Goal: Task Accomplishment & Management: Manage account settings

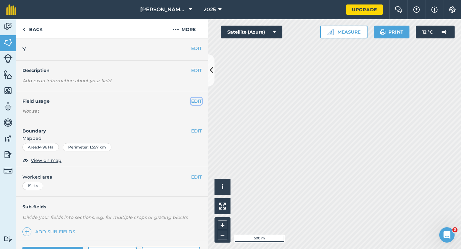
click at [191, 100] on button "EDIT" at bounding box center [196, 101] width 11 height 7
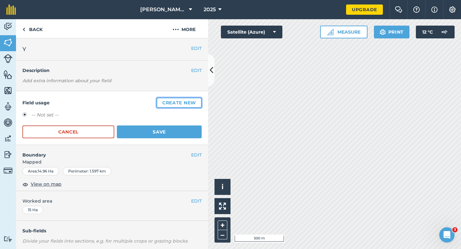
click at [191, 100] on button "Create new" at bounding box center [178, 103] width 45 height 10
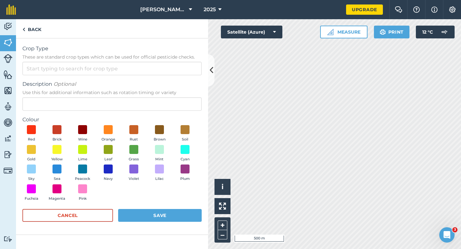
click at [177, 76] on form "Crop Type These are standard crop types which can be used for official pesticid…" at bounding box center [111, 136] width 179 height 183
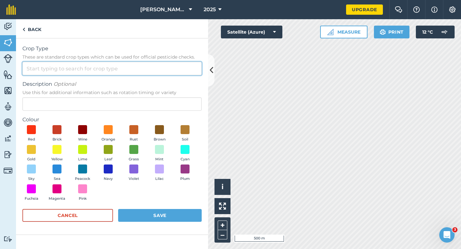
click at [177, 68] on input "Crop Type These are standard crop types which can be used for official pesticid…" at bounding box center [111, 68] width 179 height 13
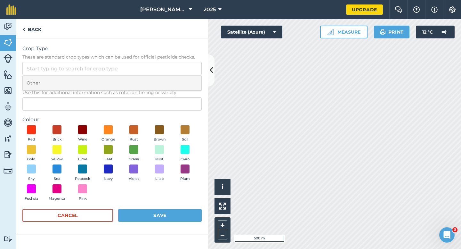
click at [177, 78] on li "Other" at bounding box center [112, 83] width 179 height 15
type input "Other"
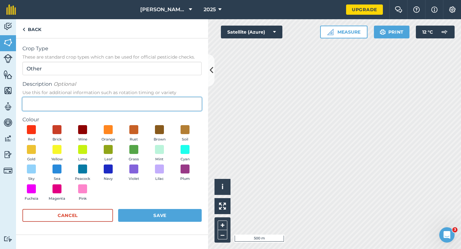
click at [177, 100] on input "Description Optional Use this for additional information such as rotation timin…" at bounding box center [111, 103] width 179 height 13
type input "Oilseed Rape"
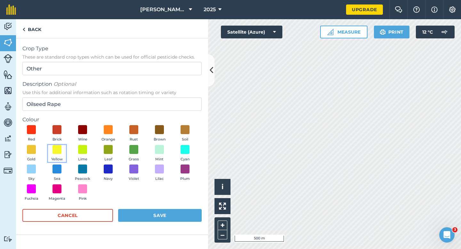
click at [65, 156] on button "Yellow" at bounding box center [57, 153] width 18 height 17
click at [152, 220] on button "Save" at bounding box center [160, 215] width 84 height 13
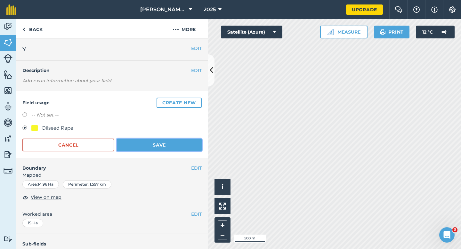
click at [174, 149] on button "Save" at bounding box center [159, 145] width 85 height 13
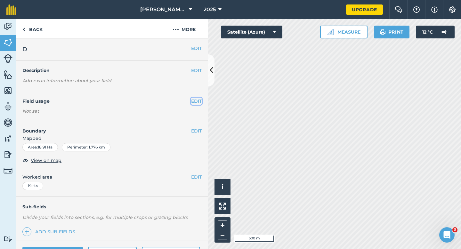
click at [197, 102] on button "EDIT" at bounding box center [196, 101] width 11 height 7
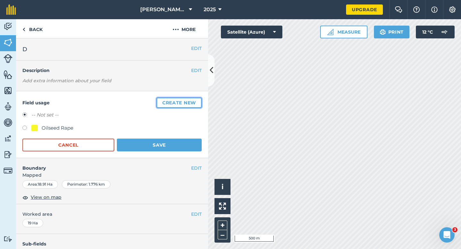
click at [197, 102] on button "Create new" at bounding box center [178, 103] width 45 height 10
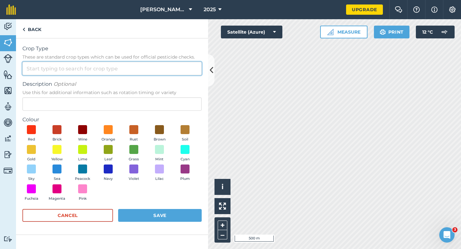
click at [175, 73] on input "Crop Type These are standard crop types which can be used for official pesticid…" at bounding box center [111, 68] width 179 height 13
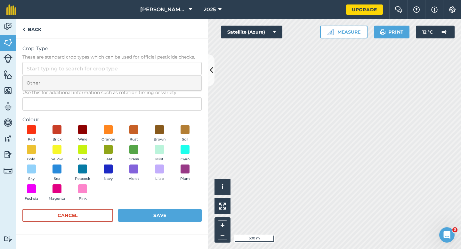
click at [175, 81] on li "Other" at bounding box center [112, 83] width 179 height 15
type input "Other"
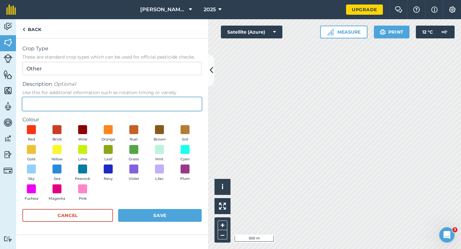
click at [175, 102] on input "Description Optional Use this for additional information such as rotation timin…" at bounding box center [111, 103] width 179 height 13
type input "Wheat"
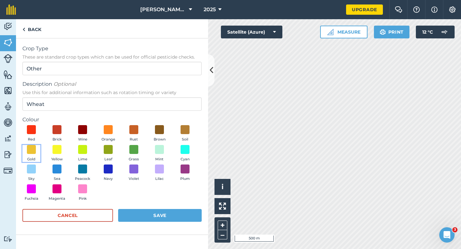
click at [23, 150] on button "Gold" at bounding box center [31, 153] width 18 height 17
click at [28, 149] on img at bounding box center [31, 149] width 6 height 8
click at [147, 212] on button "Save" at bounding box center [160, 215] width 84 height 13
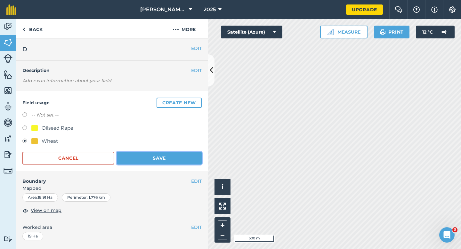
click at [176, 155] on button "Save" at bounding box center [159, 158] width 85 height 13
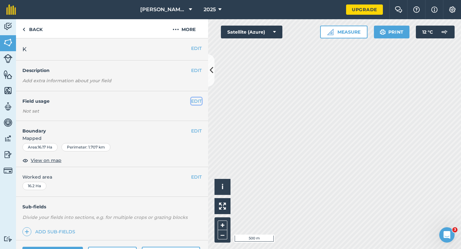
click at [198, 103] on button "EDIT" at bounding box center [196, 101] width 11 height 7
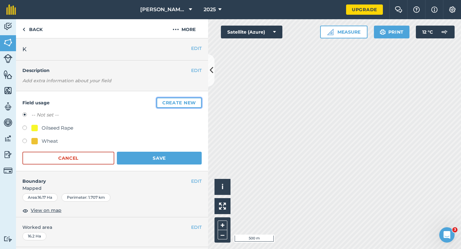
click at [198, 103] on button "Create new" at bounding box center [178, 103] width 45 height 10
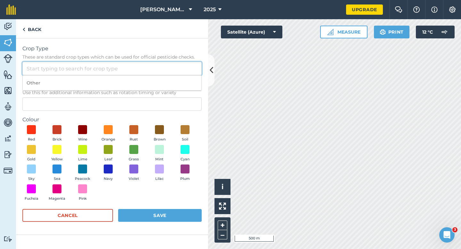
click at [169, 67] on input "Crop Type These are standard crop types which can be used for official pesticid…" at bounding box center [111, 68] width 179 height 13
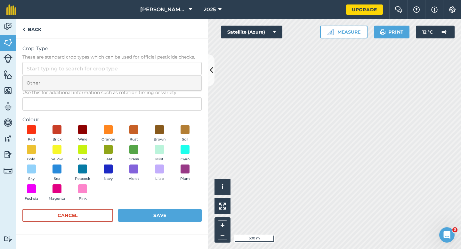
click at [169, 80] on li "Other" at bounding box center [112, 83] width 179 height 15
type input "Other"
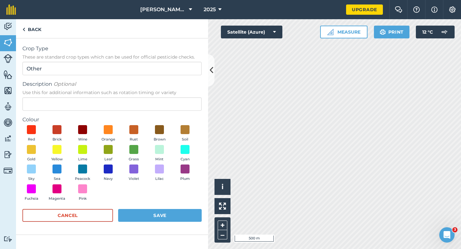
click at [169, 96] on div "Description Optional Use this for additional information such as rotation timin…" at bounding box center [111, 95] width 179 height 30
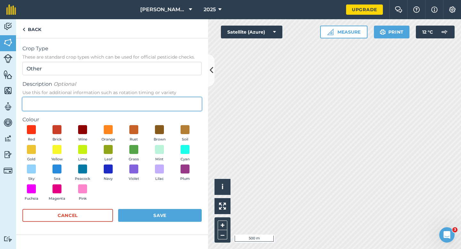
click at [169, 100] on input "Description Optional Use this for additional information such as rotation timin…" at bounding box center [111, 103] width 179 height 13
type input "Grass Seed"
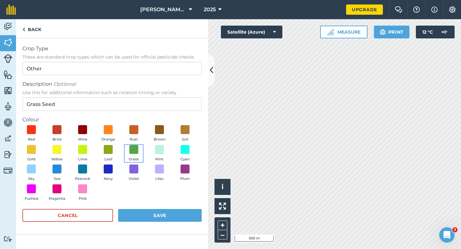
click at [134, 158] on span "Grass" at bounding box center [134, 159] width 10 height 6
click at [147, 219] on button "Save" at bounding box center [160, 215] width 84 height 13
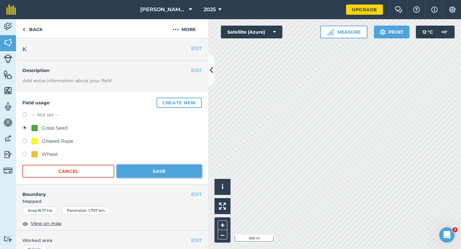
click at [164, 172] on button "Save" at bounding box center [159, 171] width 85 height 13
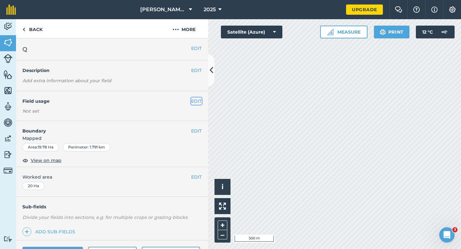
click at [196, 100] on button "EDIT" at bounding box center [196, 101] width 11 height 7
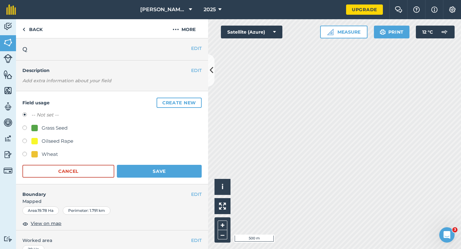
click at [46, 129] on div "Grass Seed" at bounding box center [55, 128] width 26 height 8
radio input "true"
radio input "false"
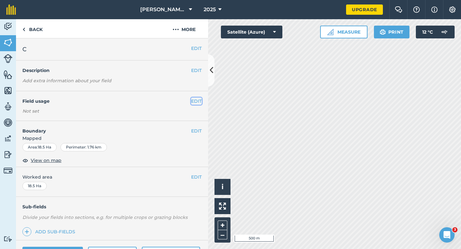
click at [200, 100] on button "EDIT" at bounding box center [196, 101] width 11 height 7
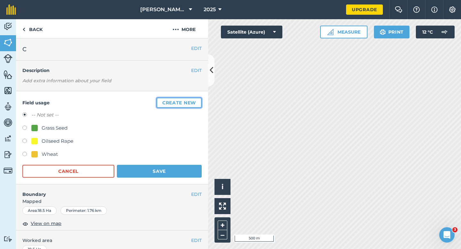
click at [200, 100] on button "Create new" at bounding box center [178, 103] width 45 height 10
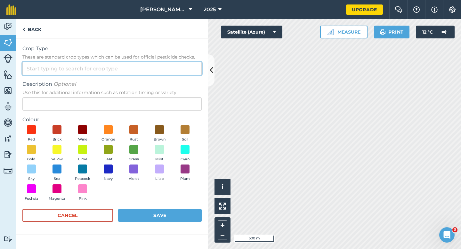
click at [179, 72] on input "Crop Type These are standard crop types which can be used for official pesticid…" at bounding box center [111, 68] width 179 height 13
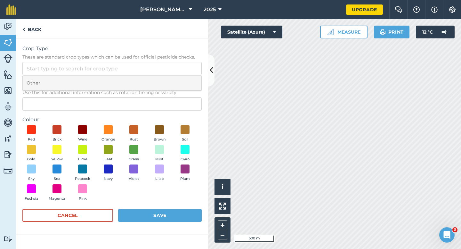
click at [179, 80] on li "Other" at bounding box center [112, 83] width 179 height 15
type input "Other"
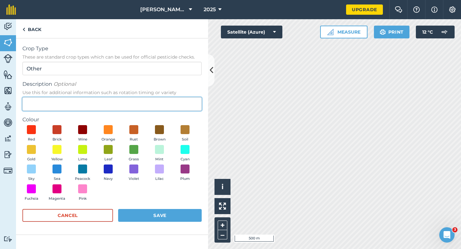
click at [178, 100] on input "Description Optional Use this for additional information such as rotation timin…" at bounding box center [111, 103] width 179 height 13
type input "Watties Peas"
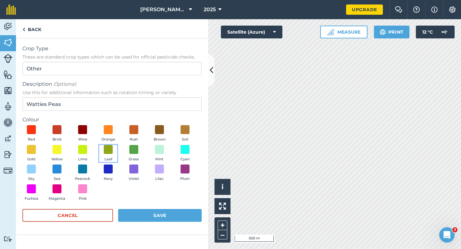
click at [103, 149] on button "Leaf" at bounding box center [108, 153] width 18 height 17
click at [163, 219] on button "Save" at bounding box center [160, 215] width 84 height 13
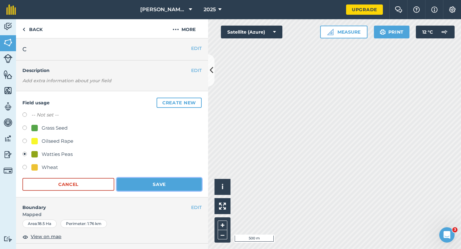
click at [163, 183] on button "Save" at bounding box center [159, 184] width 85 height 13
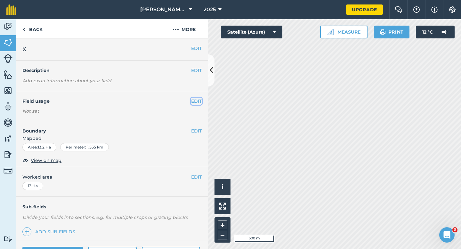
click at [197, 101] on button "EDIT" at bounding box center [196, 101] width 11 height 7
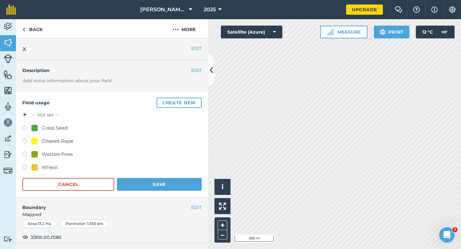
click at [60, 130] on div "Grass Seed" at bounding box center [55, 128] width 26 height 8
radio input "true"
radio input "false"
click at [130, 188] on button "Save" at bounding box center [159, 184] width 85 height 13
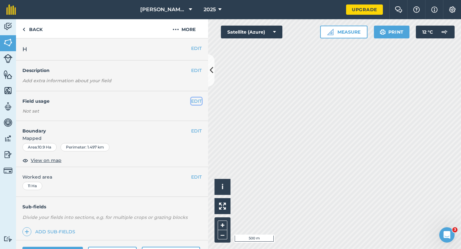
click at [199, 101] on button "EDIT" at bounding box center [196, 101] width 11 height 7
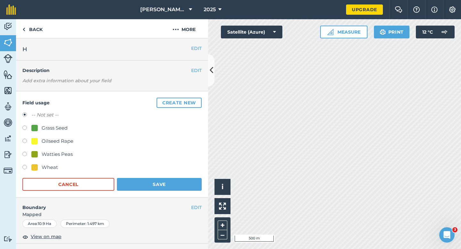
click at [57, 127] on div "Grass Seed" at bounding box center [55, 128] width 26 height 8
radio input "true"
radio input "false"
click at [133, 179] on button "Save" at bounding box center [159, 184] width 85 height 13
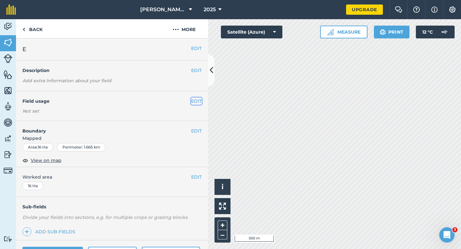
click at [193, 102] on button "EDIT" at bounding box center [196, 101] width 11 height 7
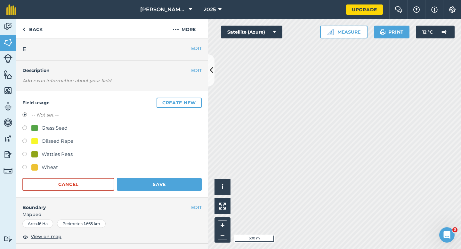
click at [46, 130] on div "Grass Seed" at bounding box center [55, 128] width 26 height 8
radio input "true"
radio input "false"
click at [159, 179] on button "Save" at bounding box center [159, 184] width 85 height 13
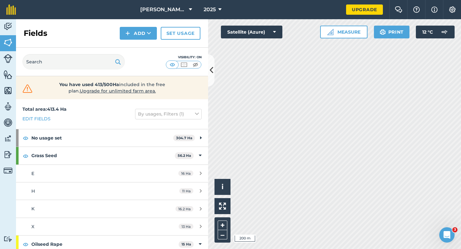
click at [184, 98] on div "Activity Fields Livestock Features Maps Team Vehicles Data Reporting Billing Tu…" at bounding box center [230, 134] width 461 height 230
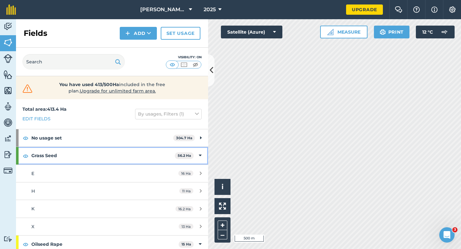
click at [203, 161] on div "Grass Seed 56.2 Ha" at bounding box center [112, 155] width 192 height 17
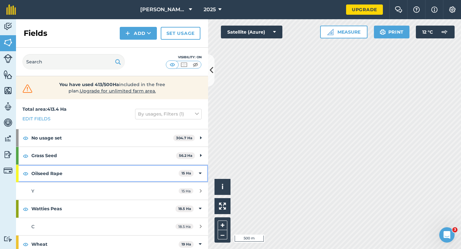
click at [202, 169] on div "Oilseed Rape 15 Ha" at bounding box center [112, 173] width 192 height 17
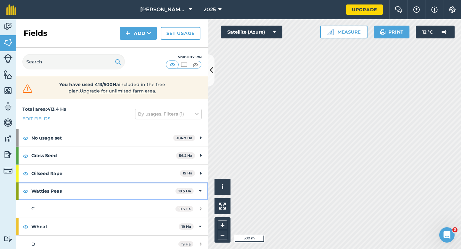
click at [202, 190] on div "Watties Peas 18.5 Ha" at bounding box center [112, 190] width 192 height 17
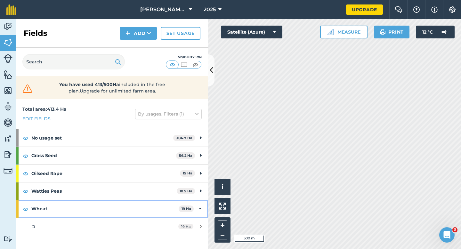
click at [202, 204] on div "Wheat 19 Ha" at bounding box center [112, 208] width 192 height 17
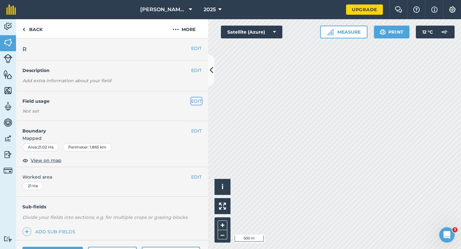
click at [194, 100] on button "EDIT" at bounding box center [196, 101] width 11 height 7
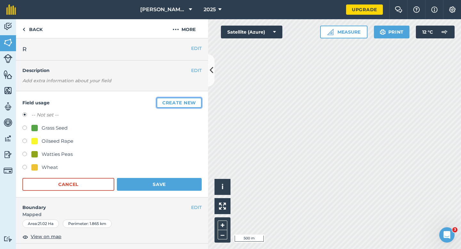
click at [194, 100] on button "Create new" at bounding box center [178, 103] width 45 height 10
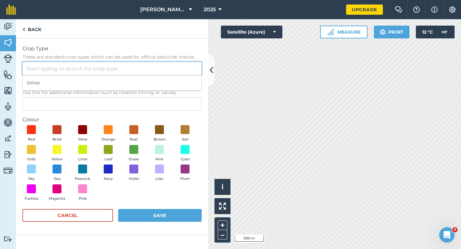
click at [181, 74] on input "Crop Type These are standard crop types which can be used for official pesticid…" at bounding box center [111, 68] width 179 height 13
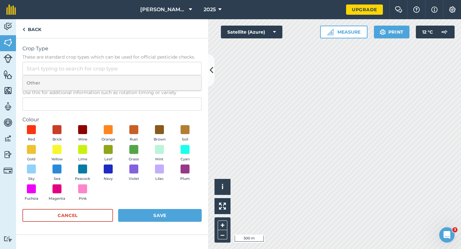
click at [181, 84] on li "Other" at bounding box center [112, 83] width 179 height 15
type input "Other"
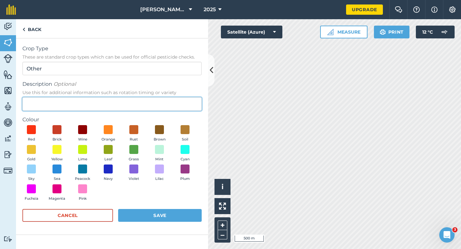
click at [181, 104] on input "Description Optional Use this for additional information such as rotation timin…" at bounding box center [111, 103] width 179 height 13
type input "Radish Seed"
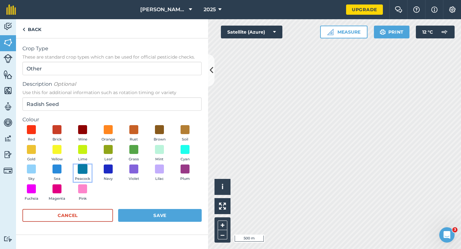
click at [82, 173] on span at bounding box center [83, 169] width 10 height 10
click at [129, 207] on form "Crop Type These are standard crop types which can be used for official pesticid…" at bounding box center [111, 136] width 179 height 183
click at [134, 208] on form "Crop Type These are standard crop types which can be used for official pesticid…" at bounding box center [111, 136] width 179 height 183
click at [134, 210] on button "Save" at bounding box center [160, 215] width 84 height 13
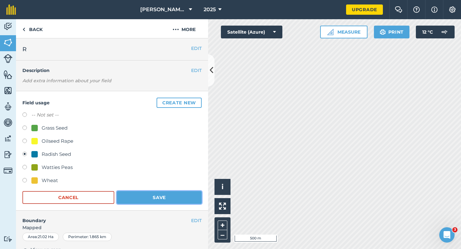
click at [157, 197] on button "Save" at bounding box center [159, 197] width 85 height 13
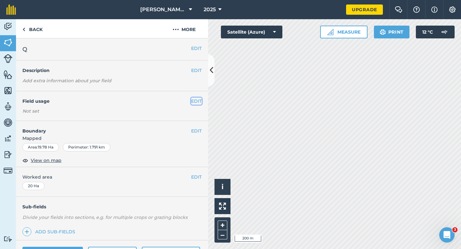
click at [193, 99] on button "EDIT" at bounding box center [196, 101] width 11 height 7
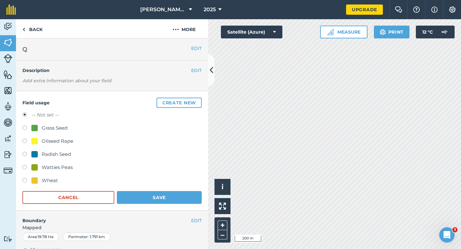
click at [68, 165] on div "Watties Peas" at bounding box center [57, 167] width 31 height 8
radio input "true"
radio input "false"
click at [135, 197] on button "Save" at bounding box center [159, 197] width 85 height 13
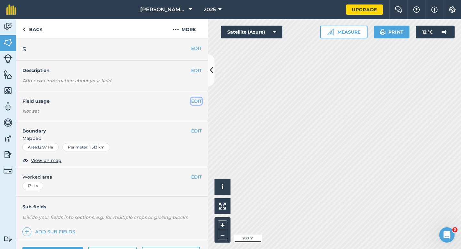
click at [193, 99] on button "EDIT" at bounding box center [196, 101] width 11 height 7
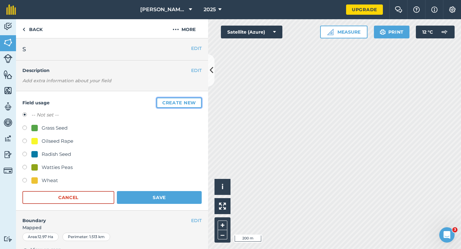
click at [193, 99] on button "Create new" at bounding box center [178, 103] width 45 height 10
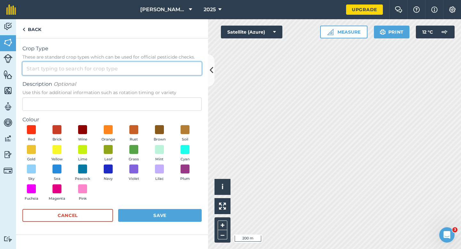
click at [169, 67] on input "Crop Type These are standard crop types which can be used for official pesticid…" at bounding box center [111, 68] width 179 height 13
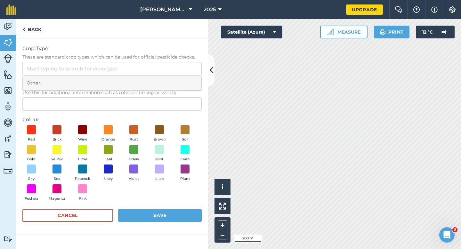
click at [169, 77] on li "Other" at bounding box center [112, 83] width 179 height 15
type input "Other"
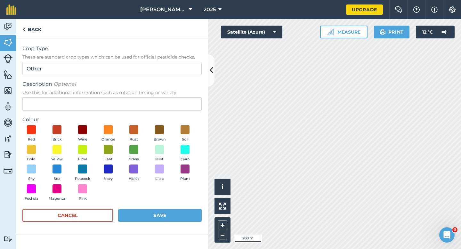
click at [169, 96] on div "Description Optional Use this for additional information such as rotation timin…" at bounding box center [111, 95] width 179 height 30
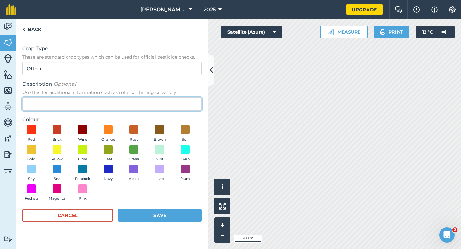
click at [169, 100] on input "Description Optional Use this for additional information such as rotation timin…" at bounding box center [111, 103] width 179 height 13
type input "Clover Seed"
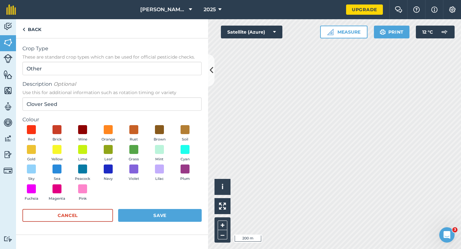
click at [150, 152] on div "Red Brick Wine Orange Rust Brown Soil Gold Yellow Lime Leaf Grass Mint Cyan Sky…" at bounding box center [111, 164] width 179 height 79
click at [158, 152] on span at bounding box center [160, 149] width 10 height 10
click at [164, 221] on button "Save" at bounding box center [160, 215] width 84 height 13
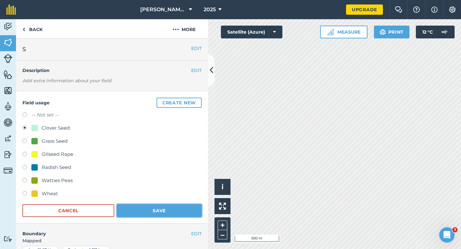
click at [182, 214] on button "Save" at bounding box center [159, 210] width 85 height 13
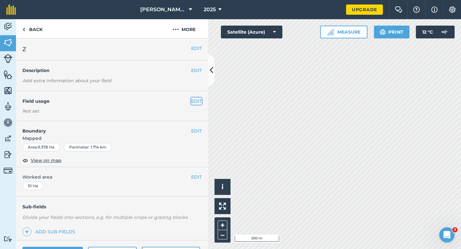
click at [197, 100] on button "EDIT" at bounding box center [196, 101] width 11 height 7
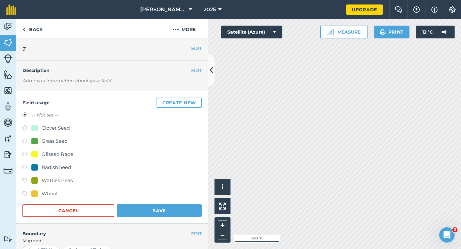
click at [49, 127] on div "Clover Seed" at bounding box center [56, 128] width 28 height 8
radio input "true"
radio input "false"
click at [146, 205] on button "Save" at bounding box center [159, 210] width 85 height 13
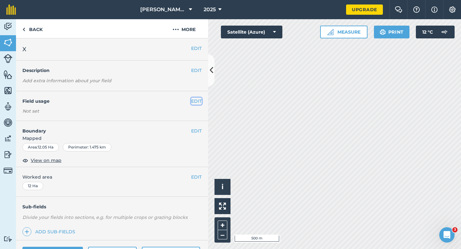
click at [196, 100] on button "EDIT" at bounding box center [196, 101] width 11 height 7
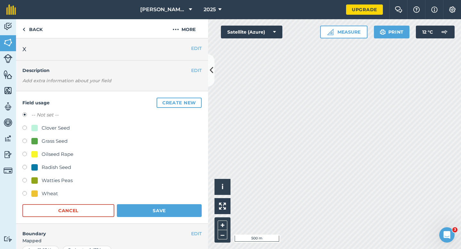
click at [46, 131] on div "Clover Seed" at bounding box center [56, 128] width 28 height 8
radio input "true"
radio input "false"
click at [150, 214] on button "Save" at bounding box center [159, 210] width 85 height 13
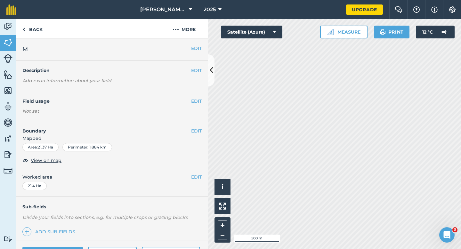
click at [196, 106] on div "EDIT Field usage Not set" at bounding box center [112, 106] width 192 height 30
click at [196, 104] on button "EDIT" at bounding box center [196, 101] width 11 height 7
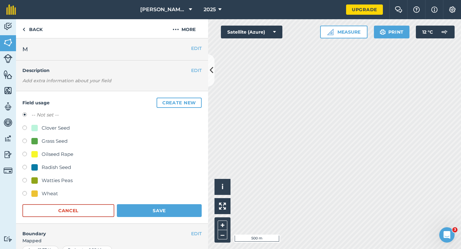
click at [28, 131] on label at bounding box center [26, 128] width 9 height 6
radio input "true"
radio input "false"
click at [149, 204] on button "Save" at bounding box center [159, 210] width 85 height 13
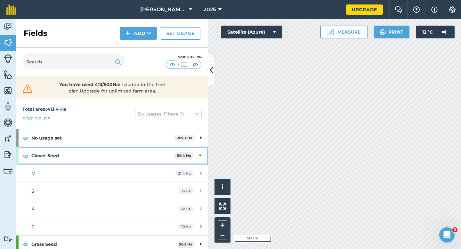
click at [195, 151] on div "Clover Seed 56.4 Ha" at bounding box center [112, 155] width 192 height 17
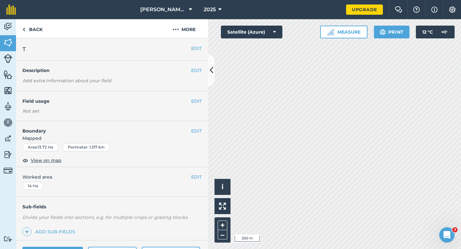
click at [199, 97] on div "EDIT Field usage Not set" at bounding box center [112, 106] width 192 height 30
click at [196, 99] on button "EDIT" at bounding box center [196, 101] width 11 height 7
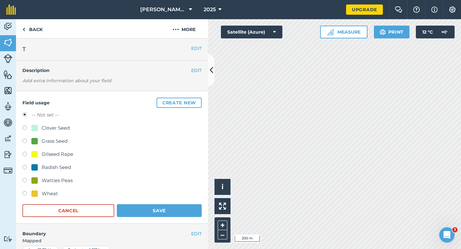
click at [34, 140] on div at bounding box center [34, 141] width 6 height 6
radio input "true"
radio input "false"
click at [144, 208] on button "Save" at bounding box center [159, 210] width 85 height 13
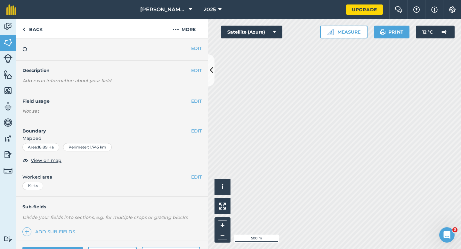
click at [199, 106] on div "EDIT Field usage Not set" at bounding box center [112, 106] width 192 height 30
click at [198, 104] on button "EDIT" at bounding box center [196, 101] width 11 height 7
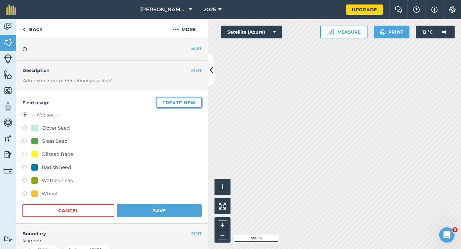
click at [188, 102] on button "Create new" at bounding box center [178, 103] width 45 height 10
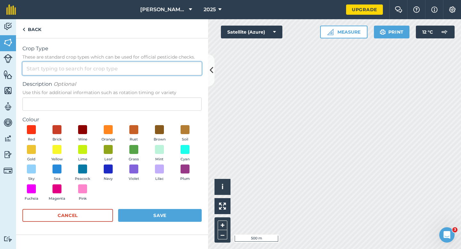
click at [172, 72] on input "Crop Type These are standard crop types which can be used for official pesticid…" at bounding box center [111, 68] width 179 height 13
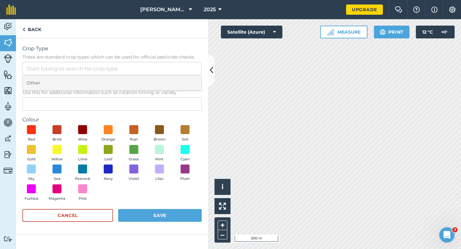
click at [172, 79] on li "Other" at bounding box center [112, 83] width 179 height 15
type input "Other"
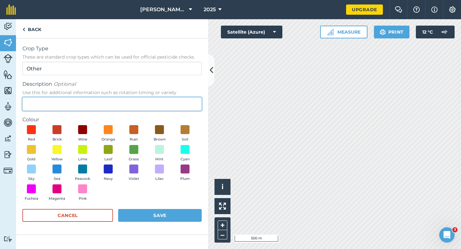
click at [172, 103] on input "Description Optional Use this for additional information such as rotation timin…" at bounding box center [111, 103] width 179 height 13
type input "Wheat"
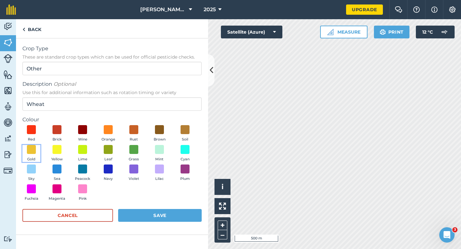
click at [34, 157] on span "Gold" at bounding box center [31, 159] width 8 height 6
click at [158, 217] on button "Save" at bounding box center [160, 215] width 84 height 13
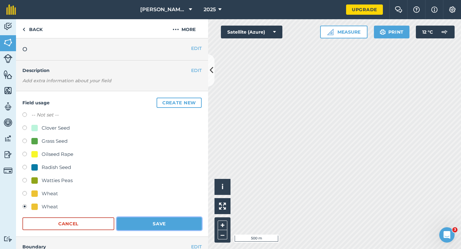
click at [177, 228] on button "Save" at bounding box center [159, 223] width 85 height 13
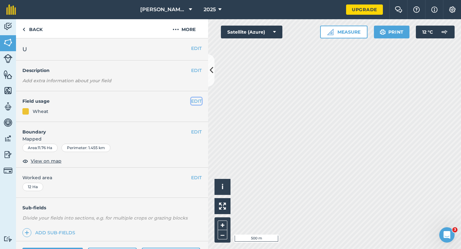
click at [197, 101] on button "EDIT" at bounding box center [196, 101] width 11 height 7
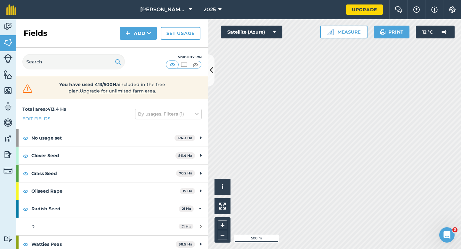
scroll to position [57, 0]
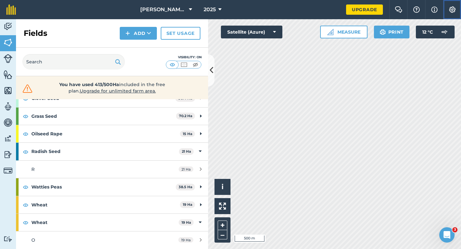
click at [457, 15] on button "Settings" at bounding box center [452, 9] width 18 height 19
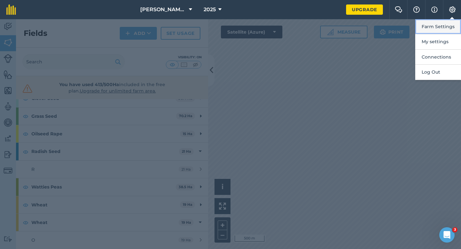
click at [450, 27] on button "Farm Settings" at bounding box center [438, 26] width 46 height 15
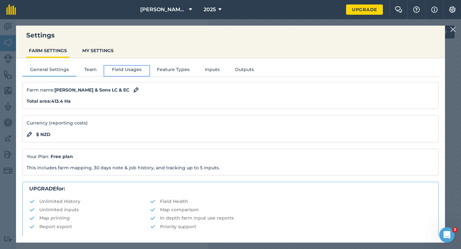
click at [121, 71] on button "Field Usages" at bounding box center [126, 71] width 45 height 10
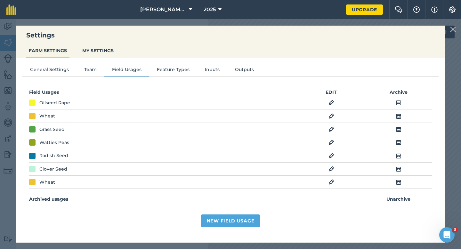
click at [330, 177] on td "EDIT" at bounding box center [331, 181] width 67 height 13
click at [331, 181] on img at bounding box center [331, 182] width 6 height 8
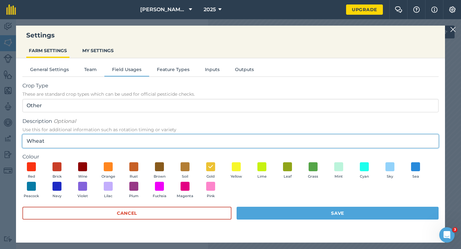
drag, startPoint x: 47, startPoint y: 142, endPoint x: 34, endPoint y: 142, distance: 13.4
click at [34, 142] on input "Wheat" at bounding box center [230, 140] width 416 height 13
type input "W"
type input "Barley"
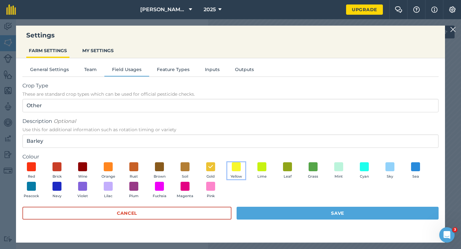
click at [241, 167] on button "Yellow" at bounding box center [236, 170] width 18 height 17
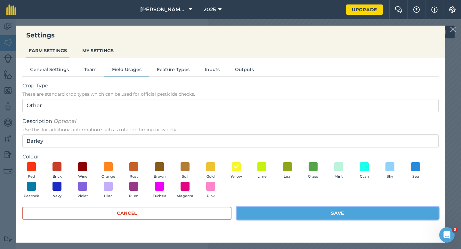
click at [260, 209] on button "Save" at bounding box center [337, 213] width 202 height 13
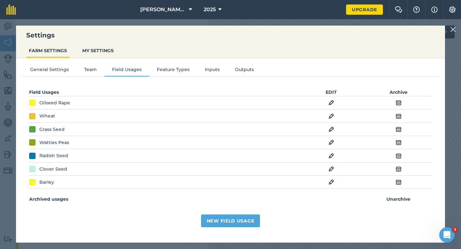
scroll to position [0, 0]
click at [455, 30] on img at bounding box center [453, 30] width 6 height 8
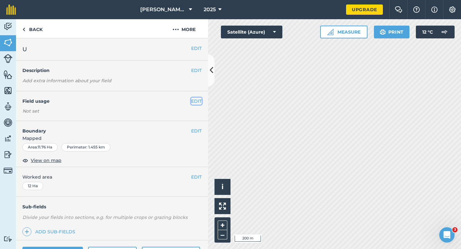
click at [200, 99] on button "EDIT" at bounding box center [196, 101] width 11 height 7
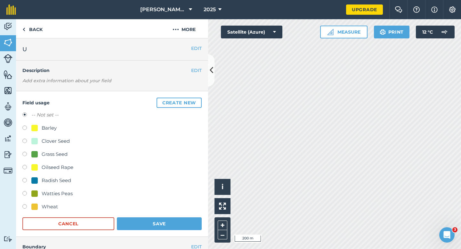
click at [52, 128] on div "Barley" at bounding box center [49, 128] width 15 height 8
radio input "true"
radio input "false"
click at [175, 216] on form "-- Not set -- Barley Clover Seed Grass Seed Oilseed Rape Radish Seed Watties Pe…" at bounding box center [111, 170] width 179 height 119
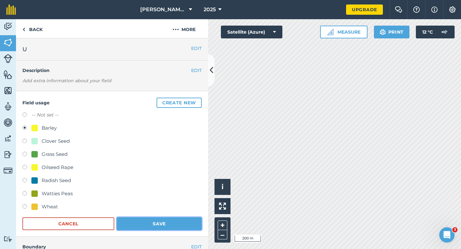
click at [147, 230] on button "Save" at bounding box center [159, 223] width 85 height 13
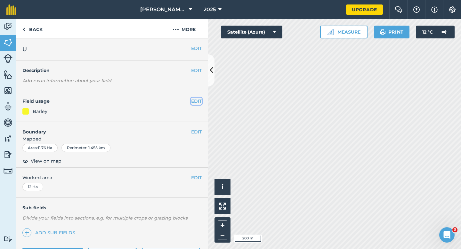
click at [195, 99] on button "EDIT" at bounding box center [196, 101] width 11 height 7
click at [192, 97] on div "EDIT Field usage Not set" at bounding box center [112, 106] width 192 height 30
click at [197, 101] on button "EDIT" at bounding box center [196, 101] width 11 height 7
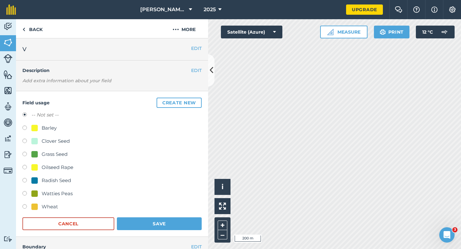
click at [36, 211] on div "Wheat" at bounding box center [111, 207] width 179 height 9
click at [56, 202] on div "-- Not set -- Barley Clover Seed Grass Seed Oilseed Rape Radish Seed Watties Pe…" at bounding box center [111, 161] width 179 height 101
click at [54, 204] on div "Wheat" at bounding box center [50, 207] width 16 height 8
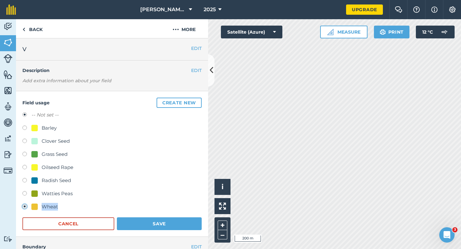
radio input "true"
radio input "false"
click at [125, 219] on button "Save" at bounding box center [159, 223] width 85 height 13
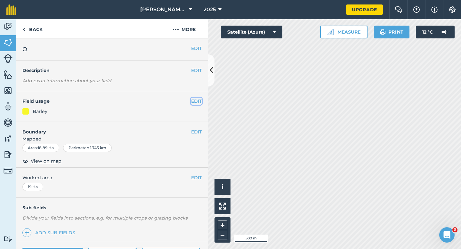
click at [196, 99] on button "EDIT" at bounding box center [196, 101] width 11 height 7
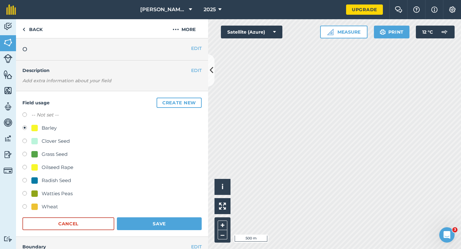
click at [42, 205] on div "Wheat" at bounding box center [50, 207] width 16 height 8
radio input "true"
radio input "false"
click at [177, 225] on button "Save" at bounding box center [159, 223] width 85 height 13
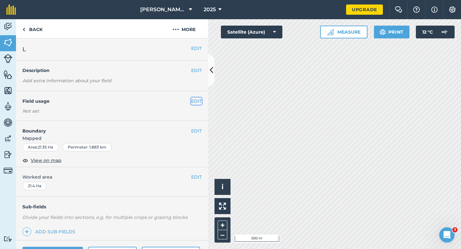
click at [196, 101] on button "EDIT" at bounding box center [196, 101] width 11 height 7
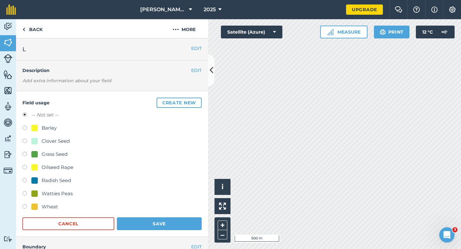
click at [43, 209] on div "Wheat" at bounding box center [50, 207] width 16 height 8
radio input "true"
radio input "false"
click at [141, 210] on div "Wheat" at bounding box center [111, 207] width 179 height 9
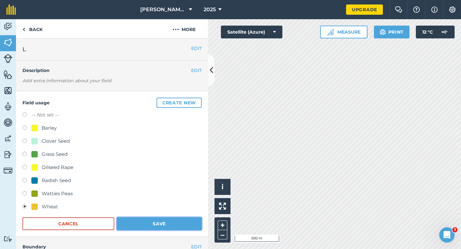
click at [141, 221] on button "Save" at bounding box center [159, 223] width 85 height 13
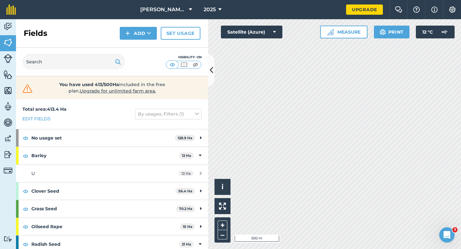
scroll to position [57, 0]
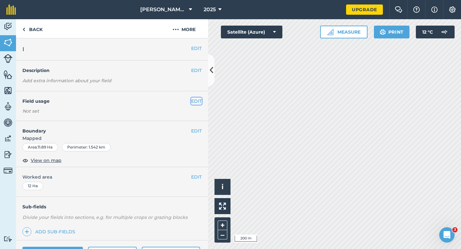
click at [196, 102] on button "EDIT" at bounding box center [196, 101] width 11 height 7
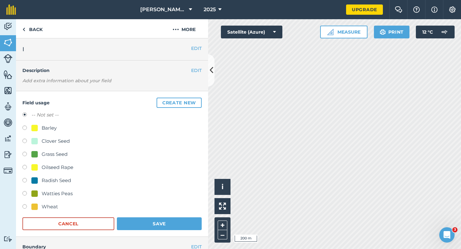
click at [28, 211] on div "Wheat" at bounding box center [111, 207] width 179 height 9
click at [52, 211] on div "Wheat" at bounding box center [111, 207] width 179 height 9
click at [52, 207] on div "Wheat" at bounding box center [50, 207] width 16 height 8
radio input "true"
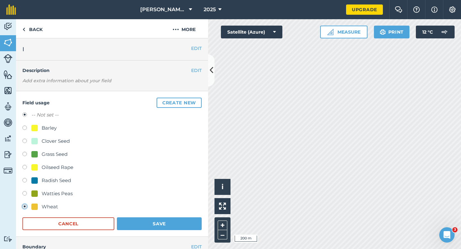
radio input "false"
click at [136, 218] on button "Save" at bounding box center [159, 223] width 85 height 13
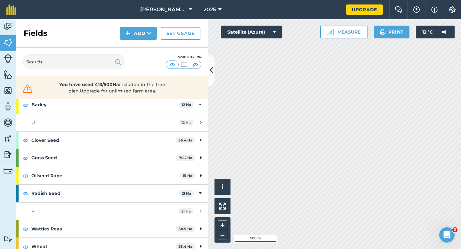
scroll to position [1, 0]
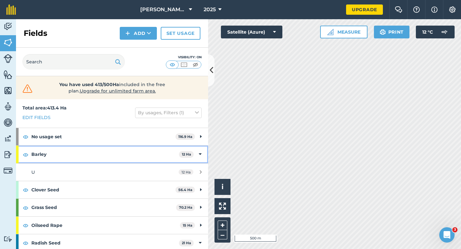
click at [190, 155] on strong "12 Ha" at bounding box center [186, 154] width 9 height 4
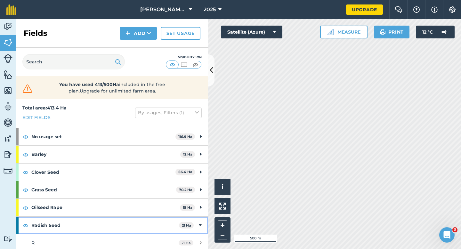
click at [201, 222] on icon at bounding box center [200, 225] width 3 height 7
